Goal: Information Seeking & Learning: Learn about a topic

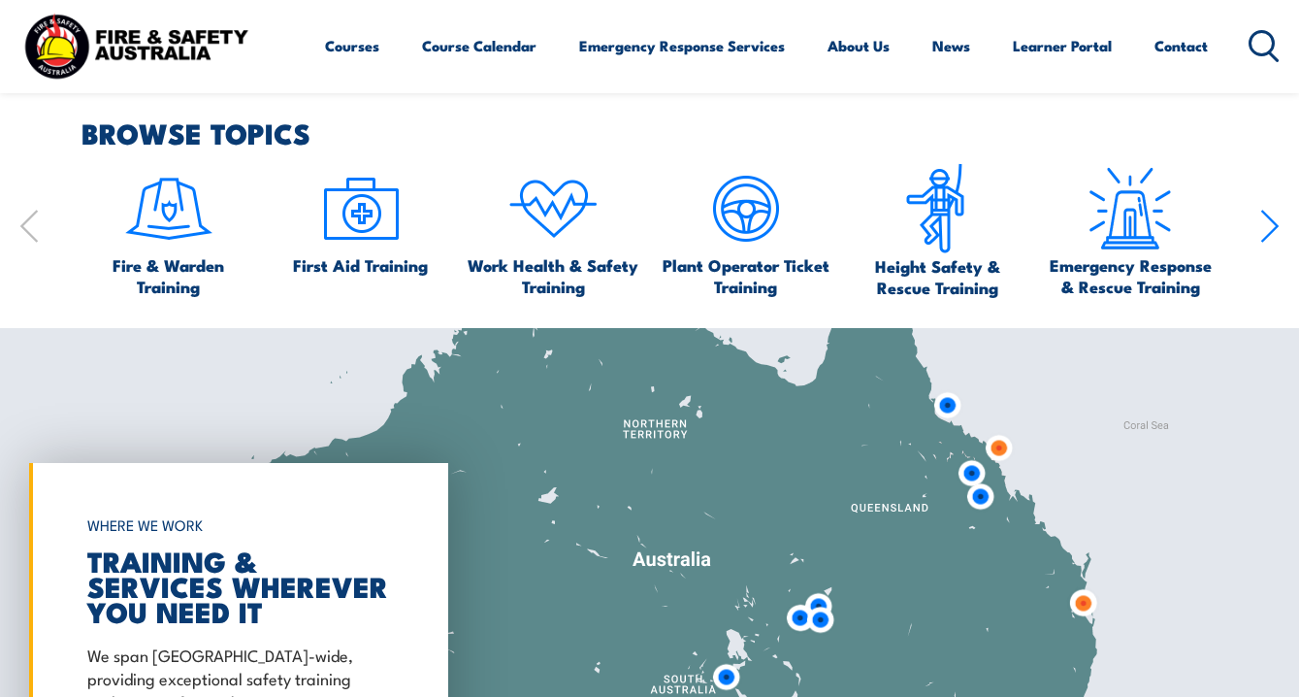
scroll to position [1141, 0]
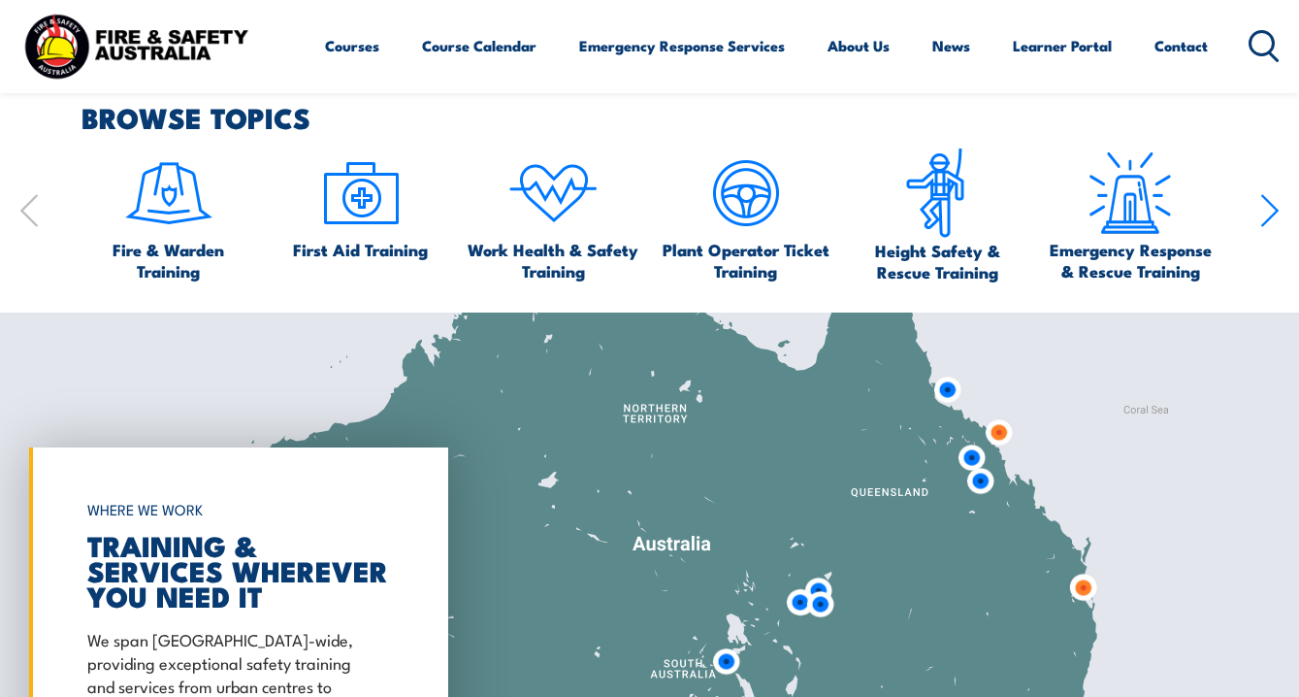
click at [1273, 227] on icon "button" at bounding box center [1270, 210] width 19 height 39
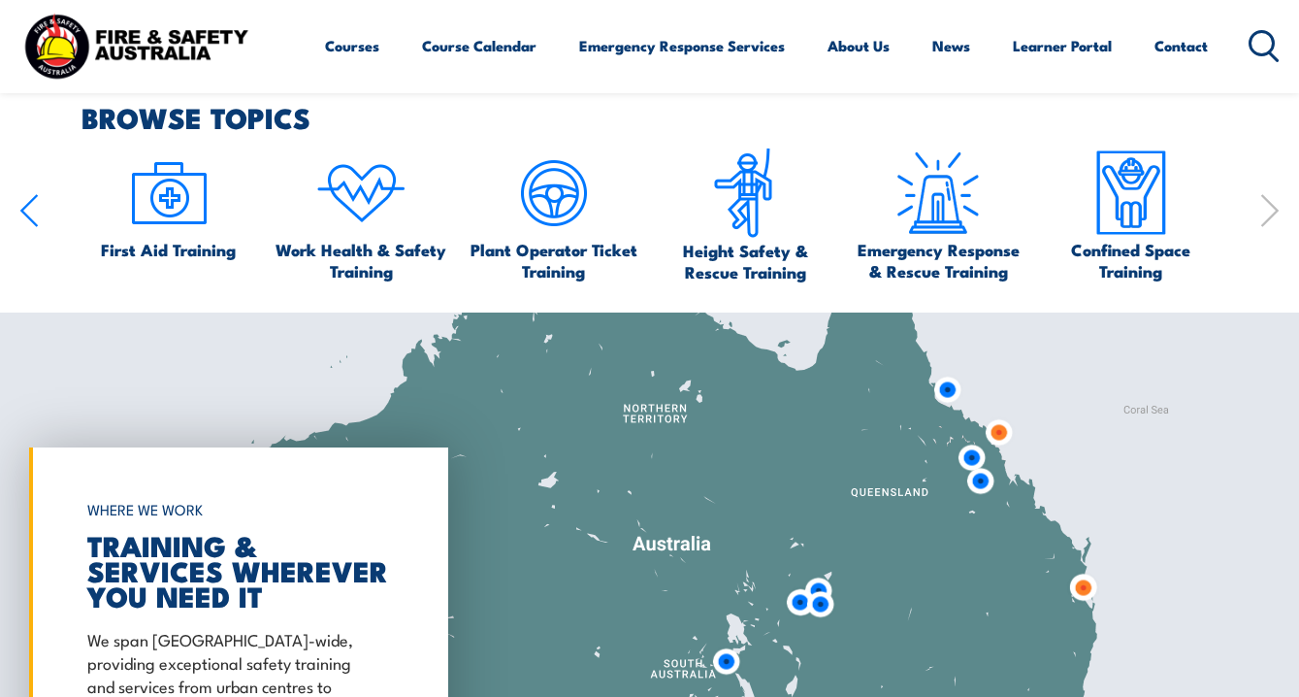
click at [1273, 227] on icon "button" at bounding box center [1270, 210] width 19 height 39
click at [55, 223] on div "Fire & Warden Training First Aid Training Work Health & Safety Training Plant O…" at bounding box center [649, 214] width 1261 height 135
click at [41, 223] on div "Fire & Warden Training First Aid Training Work Health & Safety Training Plant O…" at bounding box center [649, 214] width 1261 height 135
click at [35, 205] on icon "button" at bounding box center [28, 210] width 19 height 39
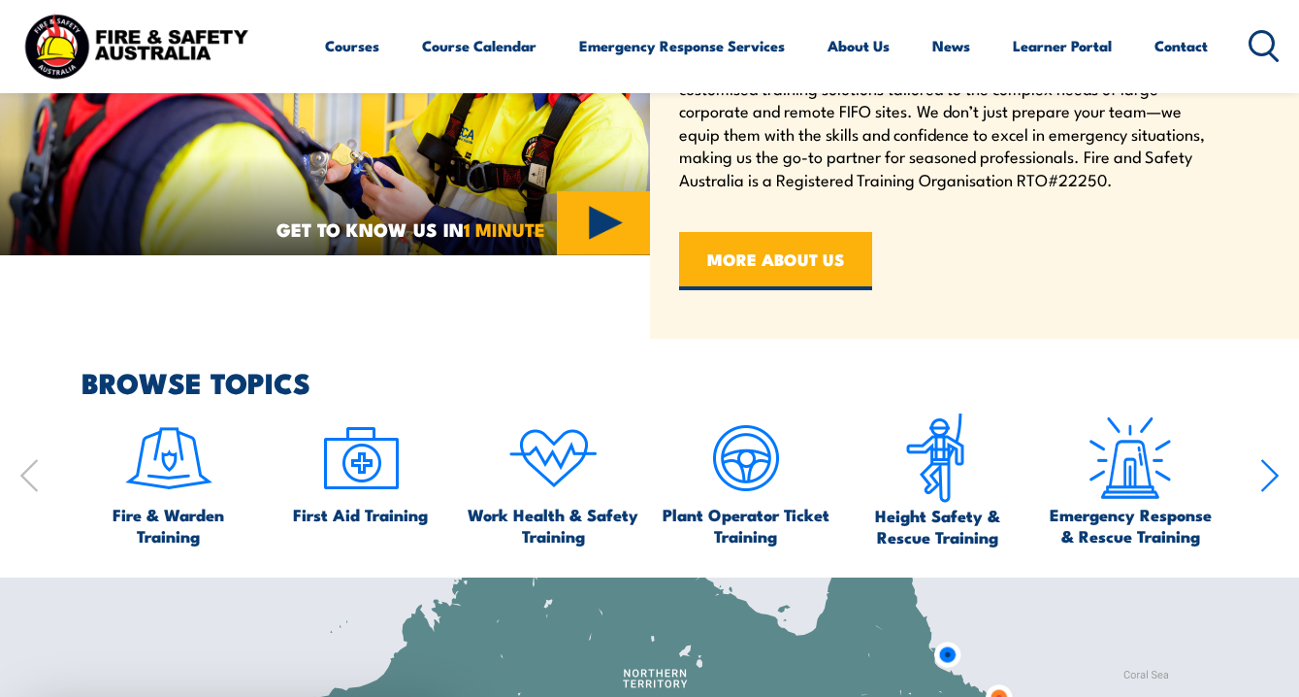
scroll to position [838, 0]
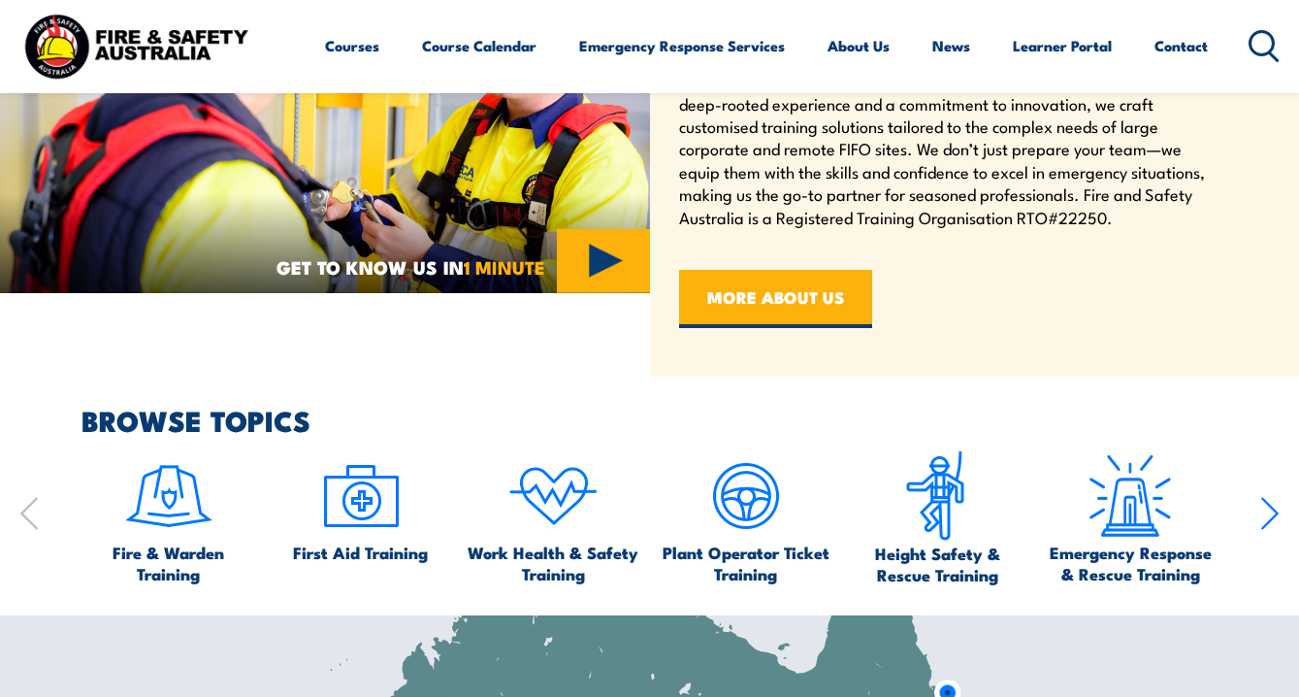
click at [47, 515] on div "Fire & Warden Training First Aid Training Work Health & Safety Training Plant O…" at bounding box center [649, 517] width 1261 height 135
click at [32, 515] on icon "button" at bounding box center [28, 513] width 19 height 39
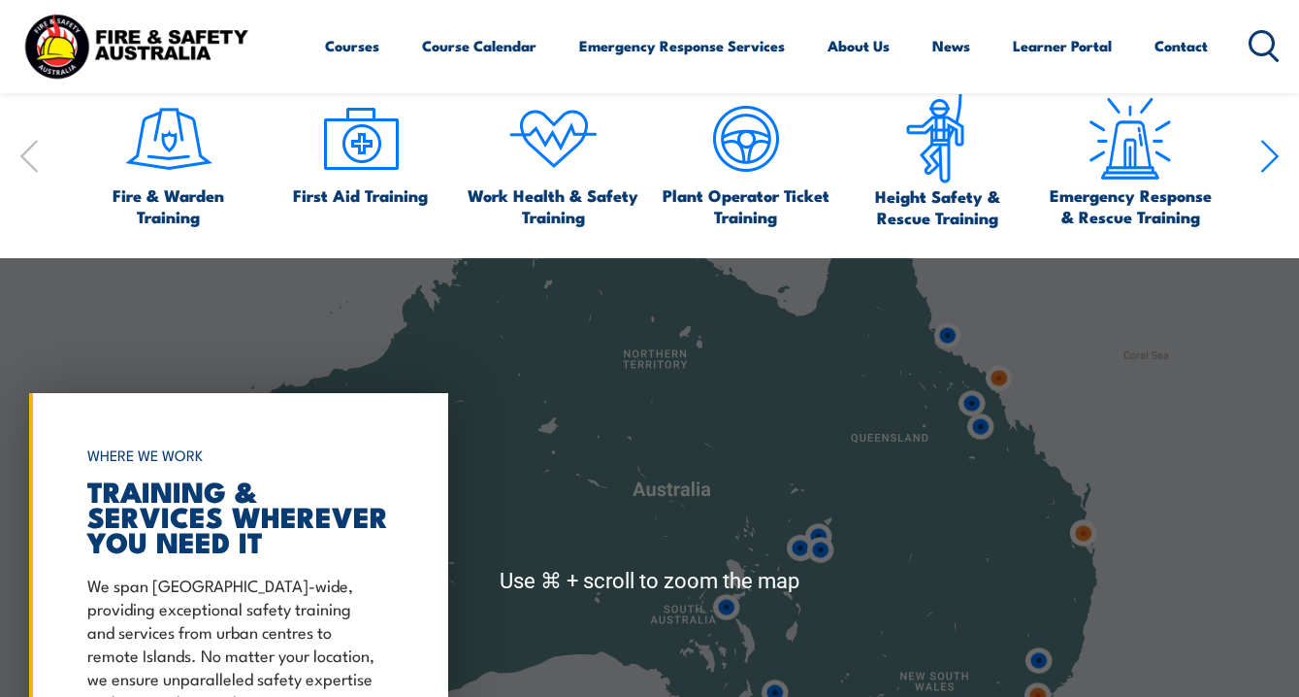
scroll to position [1197, 0]
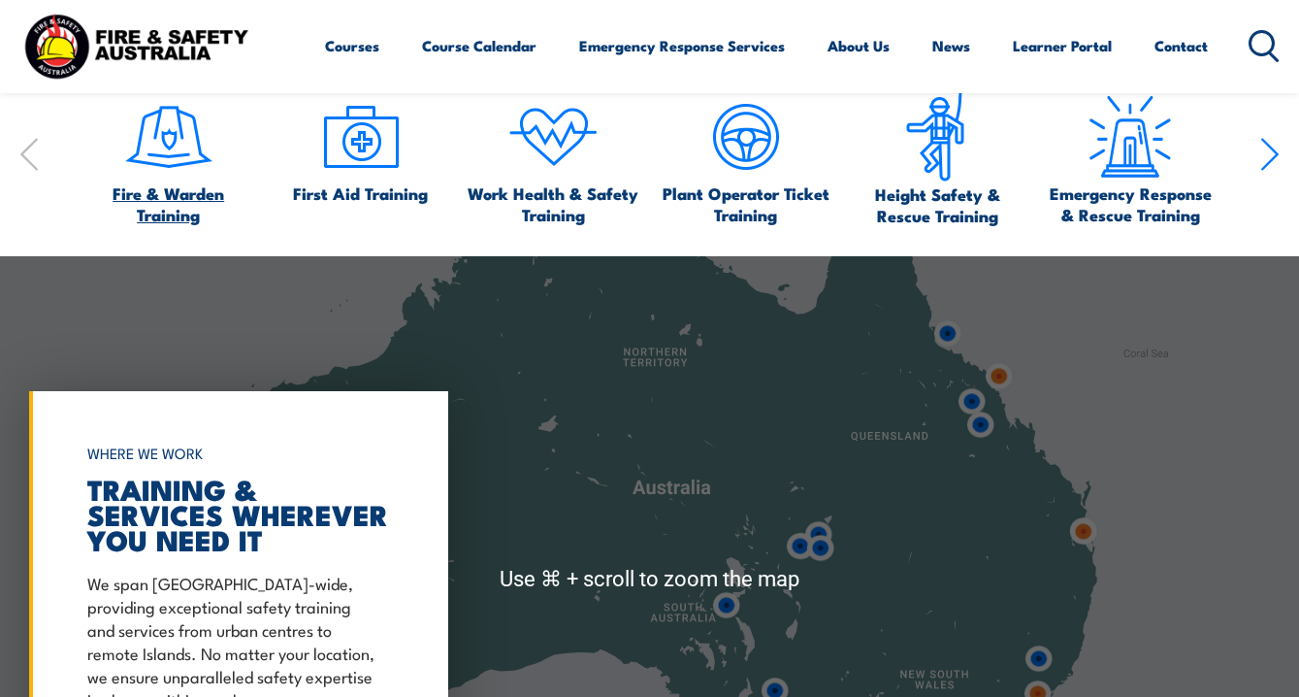
click at [182, 203] on span "Fire & Warden Training" at bounding box center [169, 203] width 174 height 43
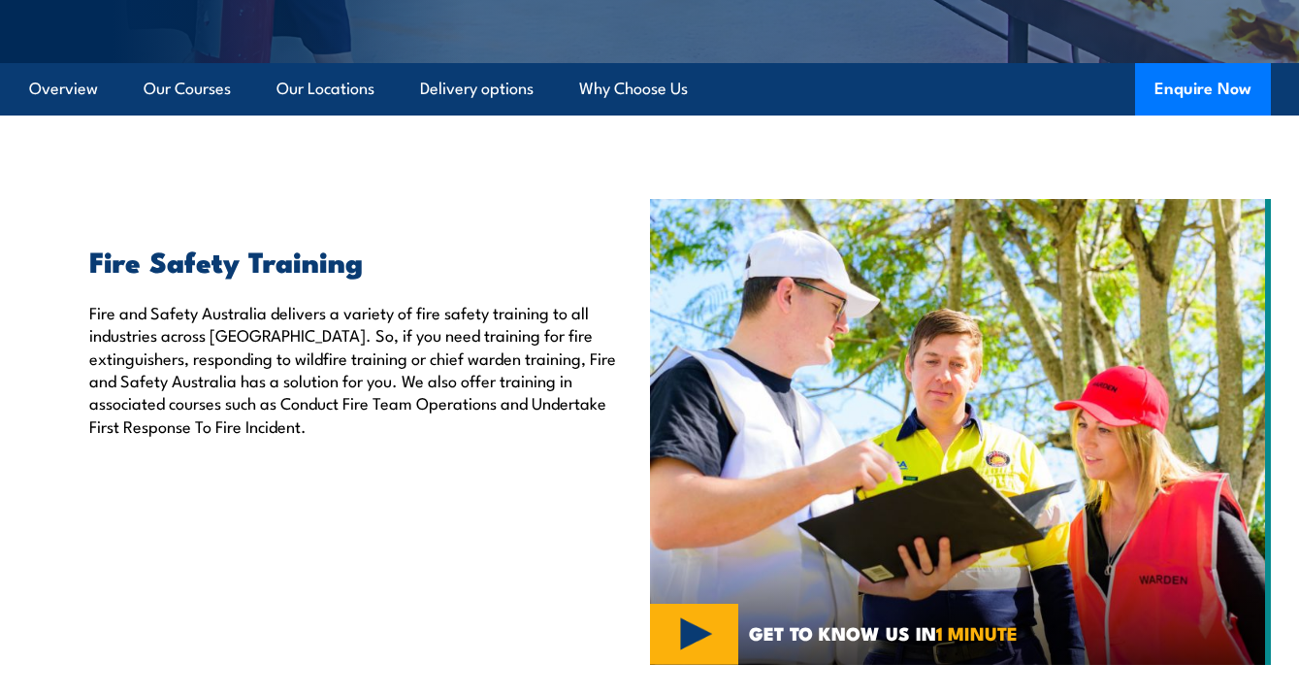
scroll to position [437, 0]
